Goal: Task Accomplishment & Management: Manage account settings

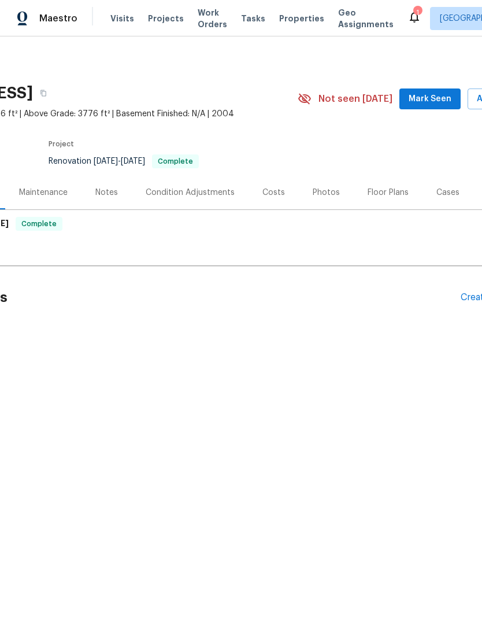
scroll to position [0, 116]
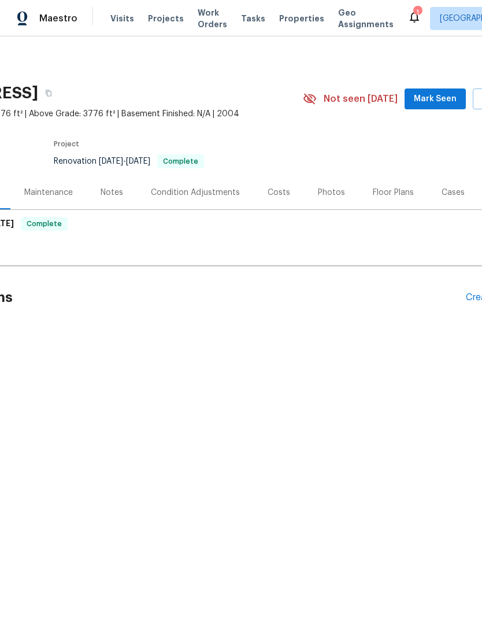
click at [338, 194] on div "Photos" at bounding box center [331, 193] width 27 height 12
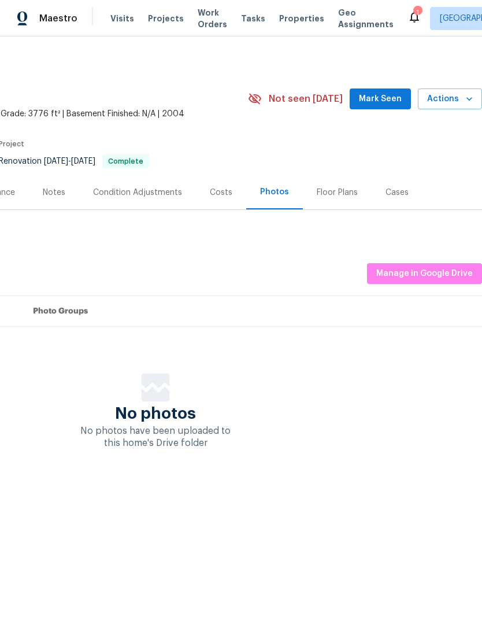
scroll to position [0, 171]
click at [440, 277] on span "Manage in Google Drive" at bounding box center [424, 273] width 97 height 14
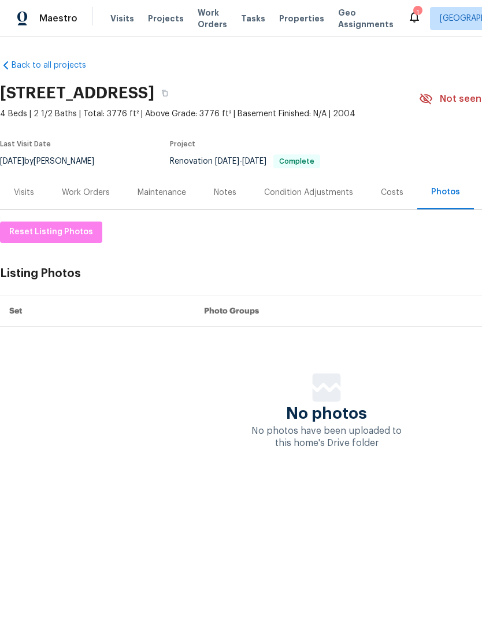
scroll to position [0, 0]
click at [450, 194] on div "Photos" at bounding box center [445, 192] width 29 height 12
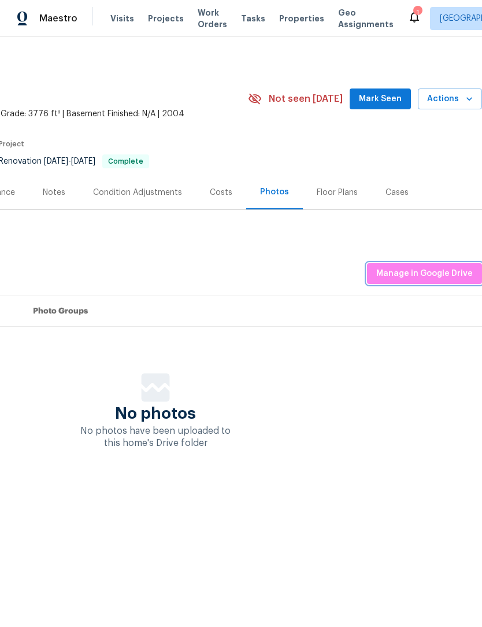
click at [436, 268] on span "Manage in Google Drive" at bounding box center [424, 273] width 97 height 14
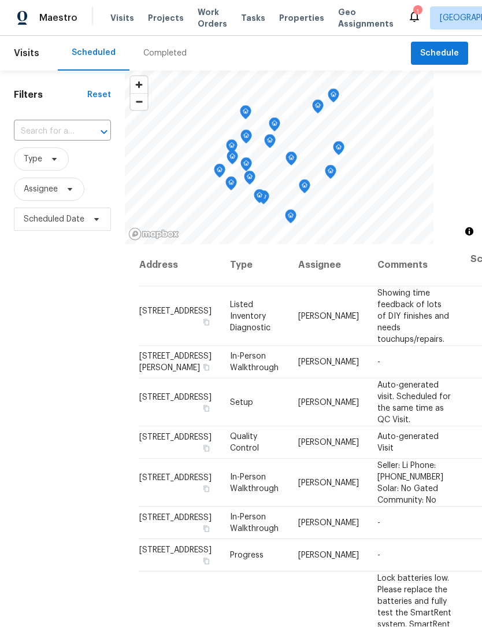
scroll to position [1, 0]
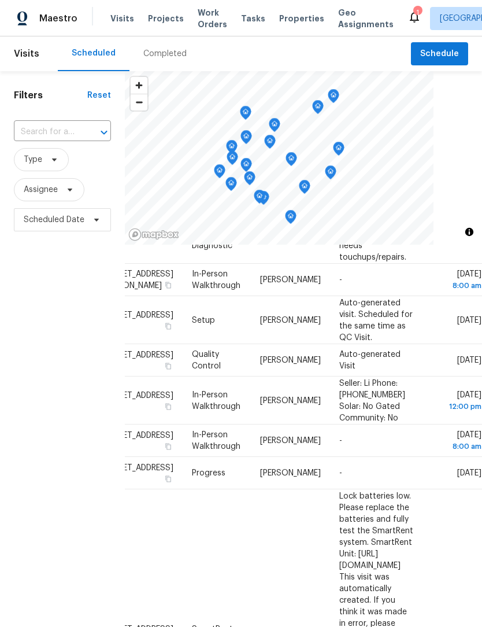
scroll to position [83, 101]
click at [0, 0] on icon at bounding box center [0, 0] width 0 height 0
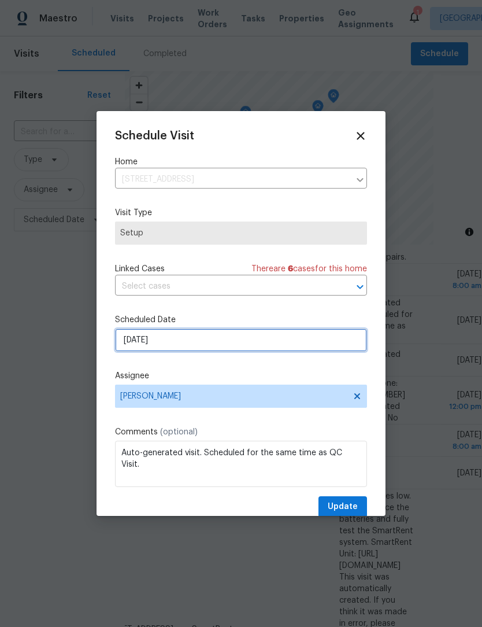
click at [190, 340] on input "[DATE]" at bounding box center [241, 339] width 252 height 23
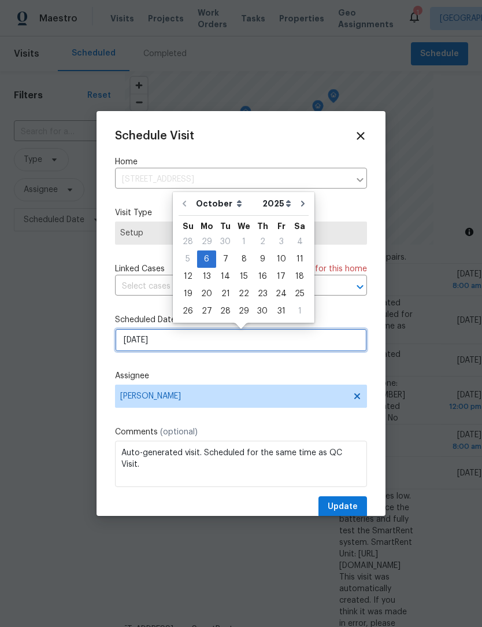
scroll to position [0, 0]
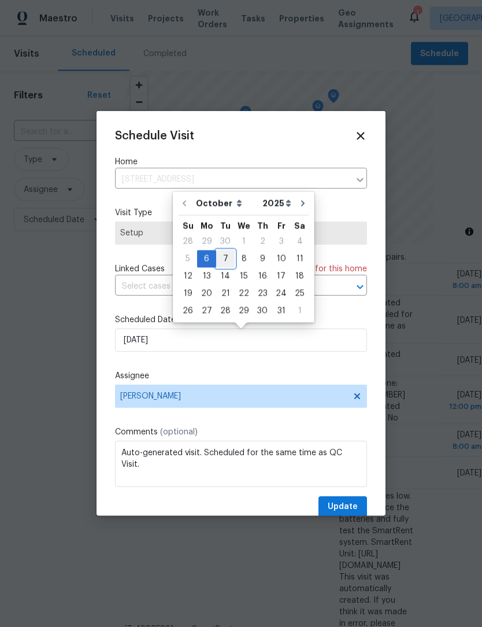
click at [228, 263] on div "7" at bounding box center [225, 259] width 18 height 16
type input "[DATE]"
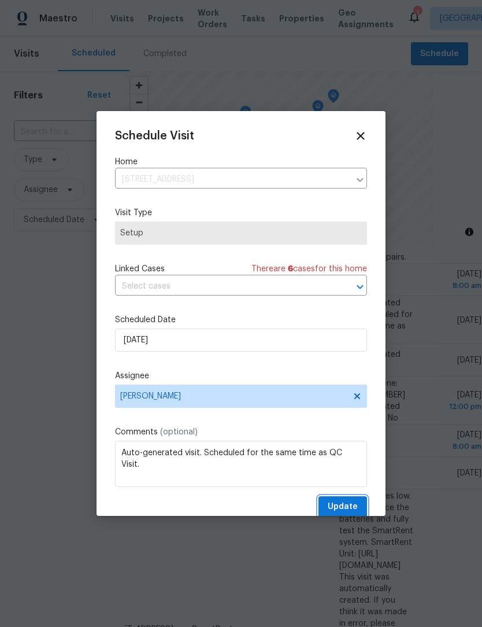
click at [345, 508] on span "Update" at bounding box center [343, 506] width 30 height 14
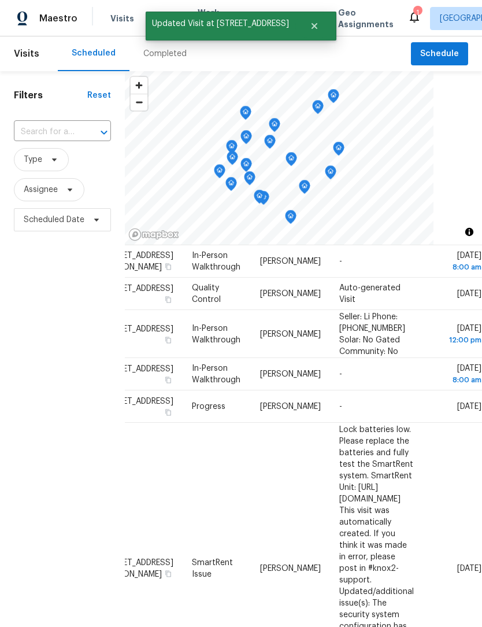
scroll to position [102, 101]
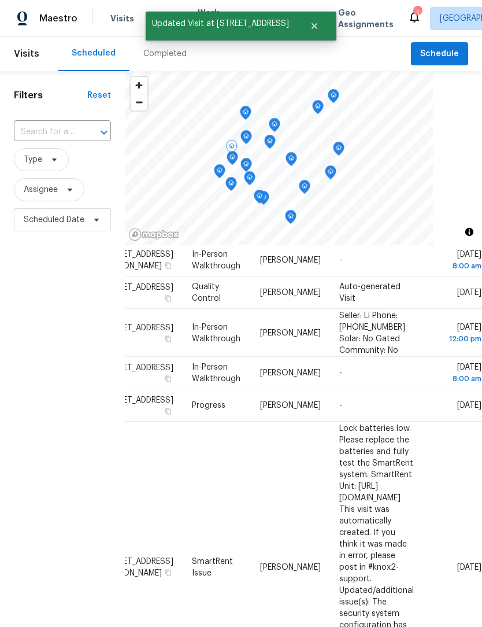
click at [0, 0] on icon at bounding box center [0, 0] width 0 height 0
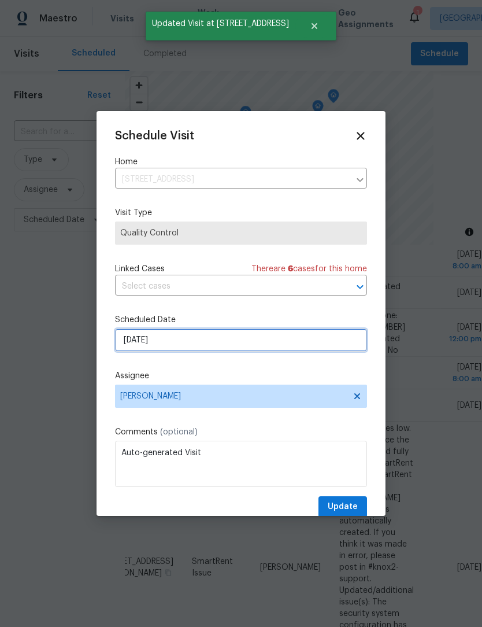
click at [186, 351] on input "[DATE]" at bounding box center [241, 339] width 252 height 23
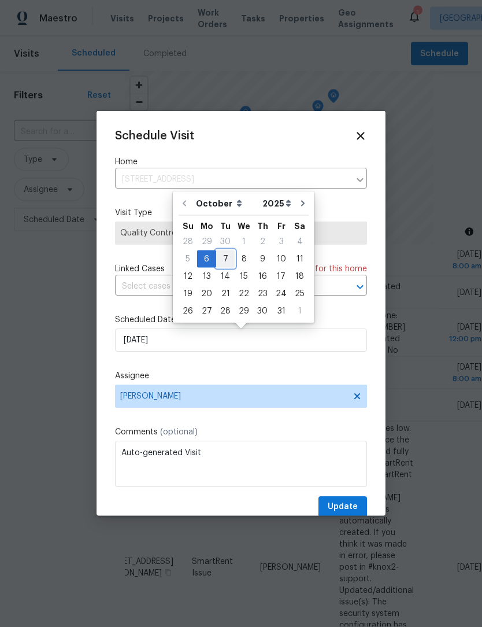
click at [224, 257] on div "7" at bounding box center [225, 259] width 18 height 16
type input "[DATE]"
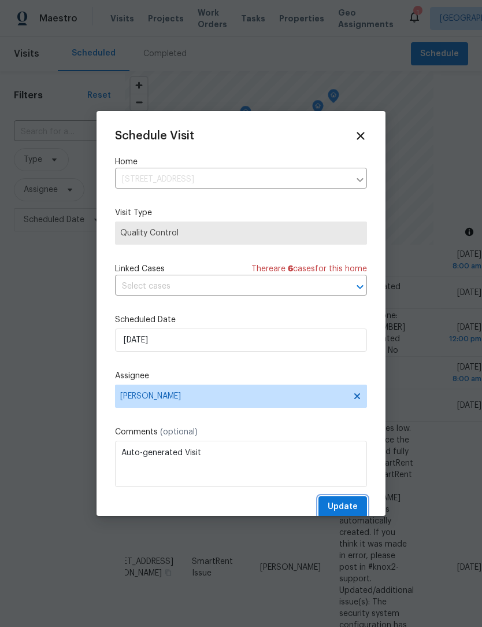
click at [350, 501] on button "Update" at bounding box center [342, 506] width 49 height 21
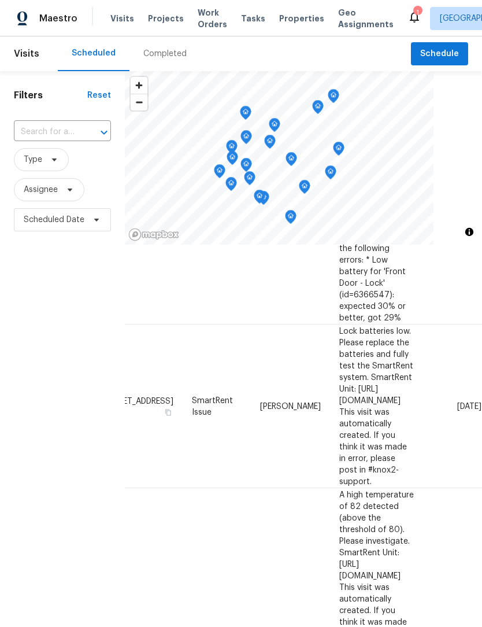
scroll to position [459, 101]
click at [0, 0] on icon at bounding box center [0, 0] width 0 height 0
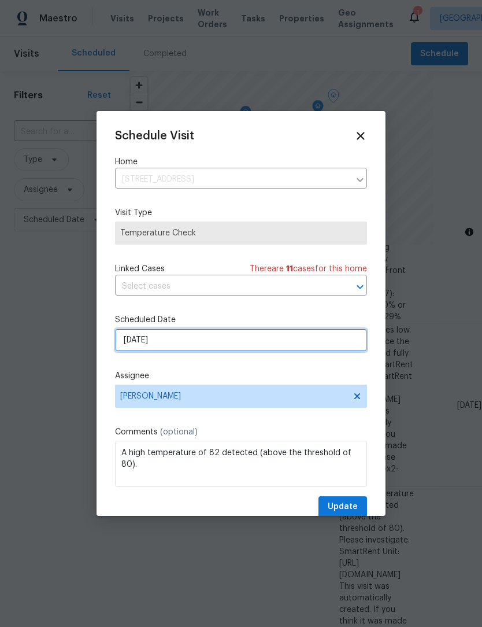
click at [197, 350] on input "[DATE]" at bounding box center [241, 339] width 252 height 23
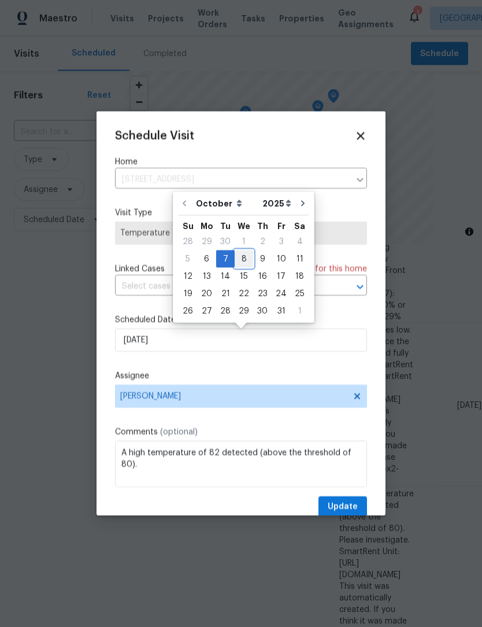
click at [242, 257] on div "8" at bounding box center [244, 259] width 18 height 16
type input "[DATE]"
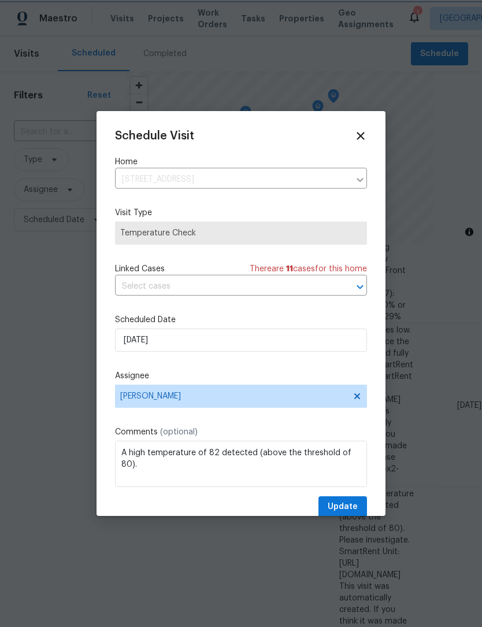
click at [355, 505] on span "Update" at bounding box center [343, 506] width 30 height 14
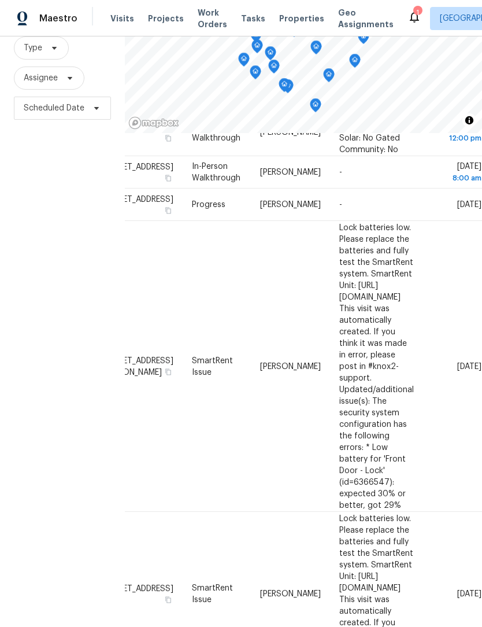
scroll to position [160, 101]
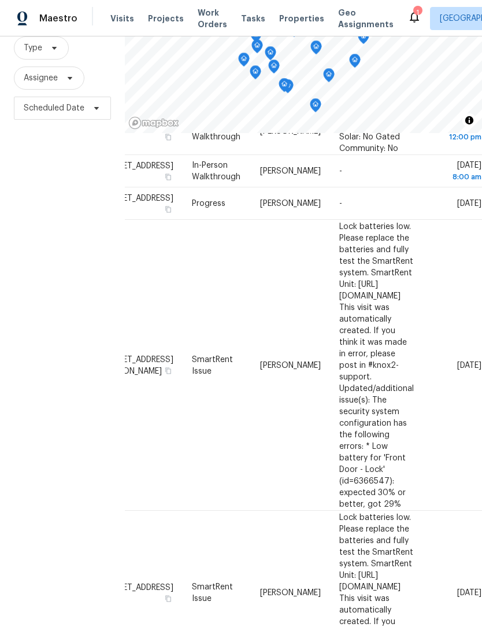
click at [0, 0] on icon at bounding box center [0, 0] width 0 height 0
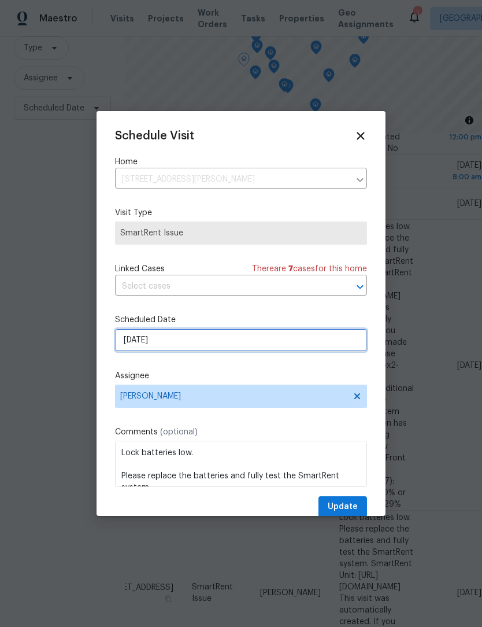
click at [186, 343] on input "[DATE]" at bounding box center [241, 339] width 252 height 23
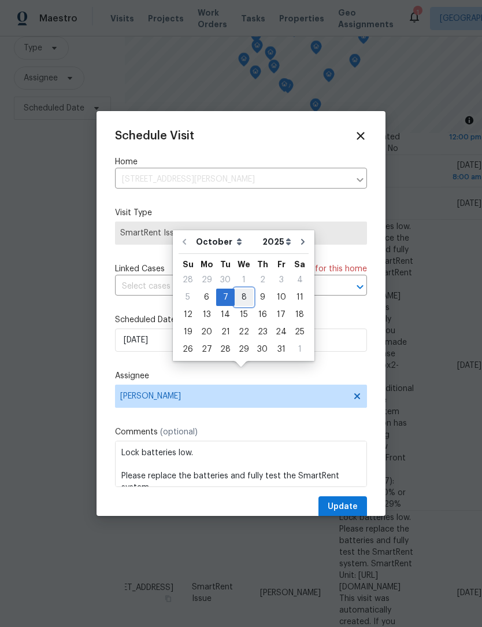
click at [244, 289] on div "8" at bounding box center [244, 297] width 18 height 16
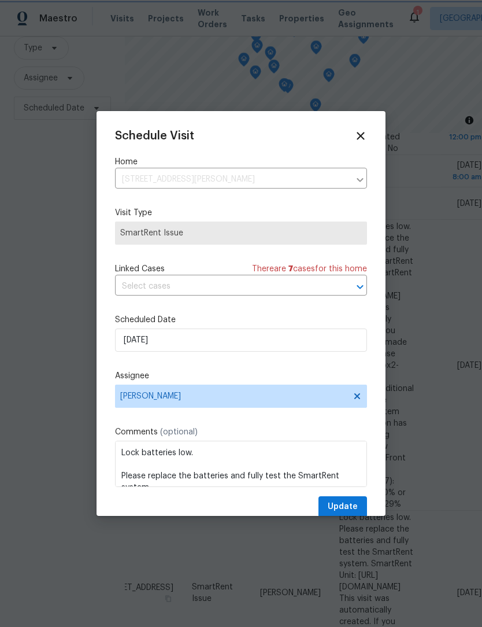
type input "[DATE]"
click at [347, 514] on span "Update" at bounding box center [343, 506] width 30 height 14
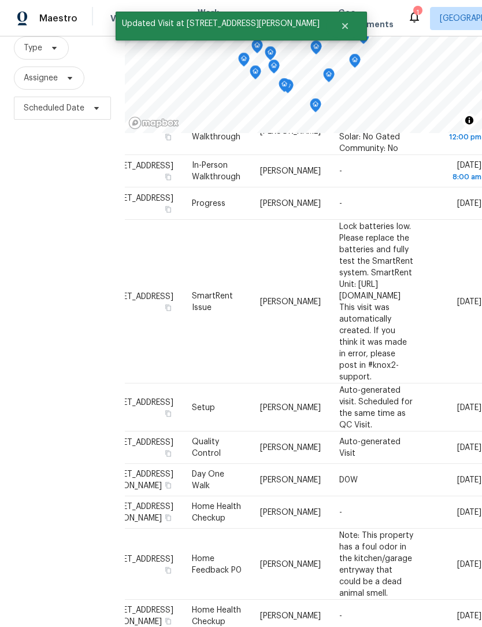
click at [0, 0] on span at bounding box center [0, 0] width 0 height 0
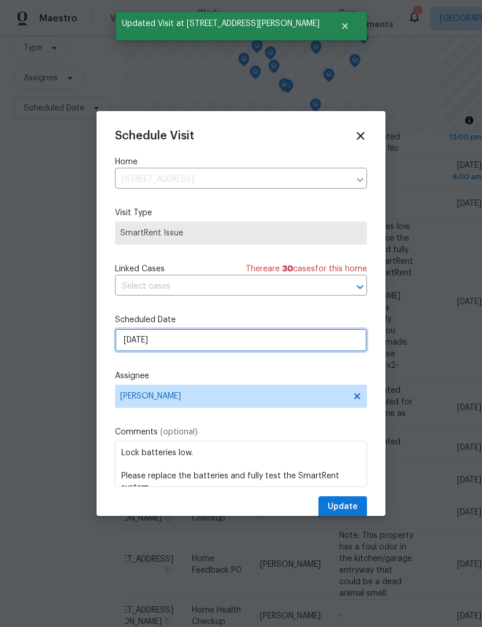
click at [180, 344] on input "[DATE]" at bounding box center [241, 339] width 252 height 23
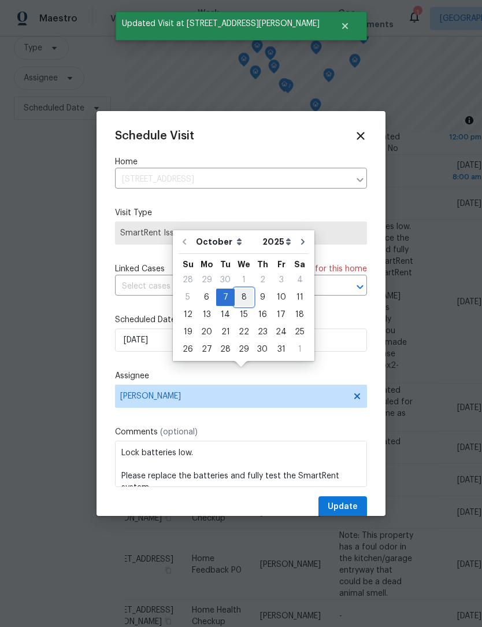
click at [244, 289] on div "8" at bounding box center [244, 297] width 18 height 16
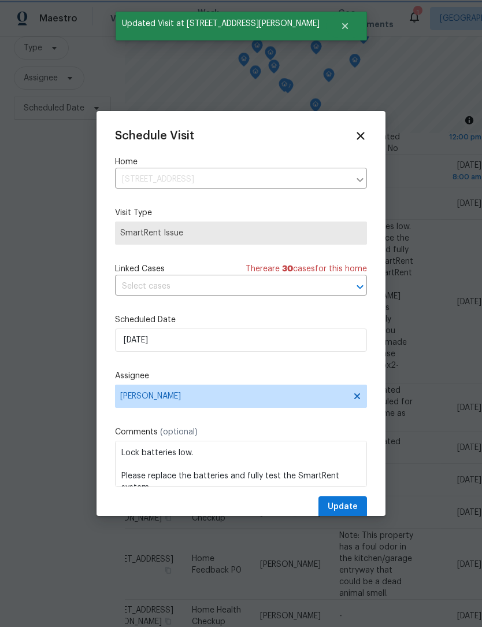
type input "[DATE]"
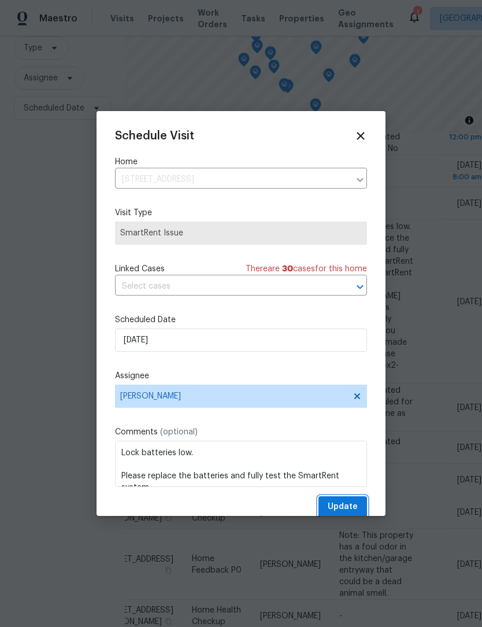
click at [354, 512] on span "Update" at bounding box center [343, 506] width 30 height 14
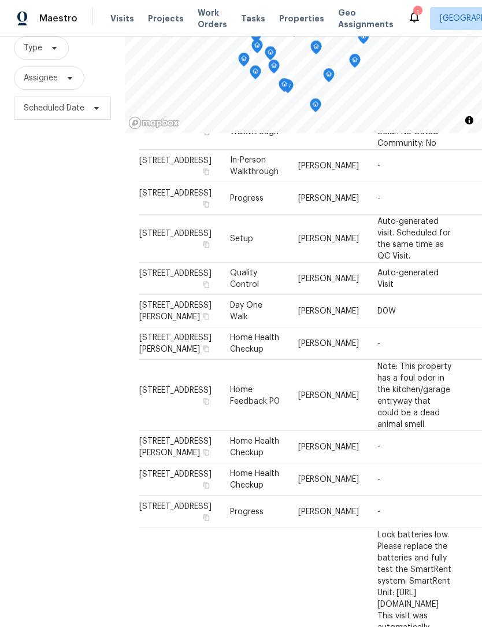
scroll to position [0, 0]
